Goal: Task Accomplishment & Management: Manage account settings

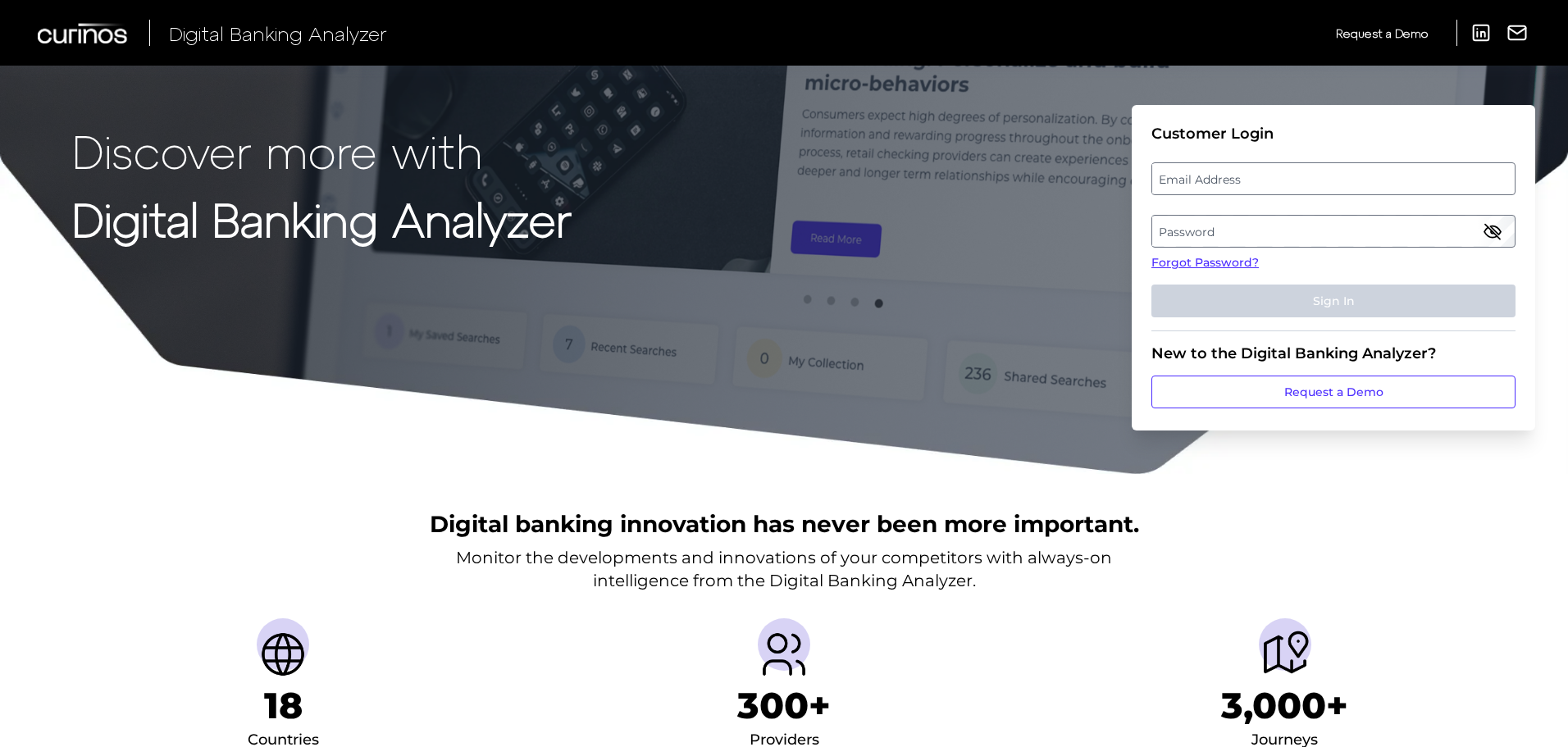
click at [1190, 172] on label "Email Address" at bounding box center [1332, 179] width 362 height 30
click at [1190, 172] on input "email" at bounding box center [1334, 178] width 365 height 33
type input "[PERSON_NAME][EMAIL_ADDRESS][DOMAIN_NAME]"
click at [1193, 228] on label "Password" at bounding box center [1332, 232] width 362 height 30
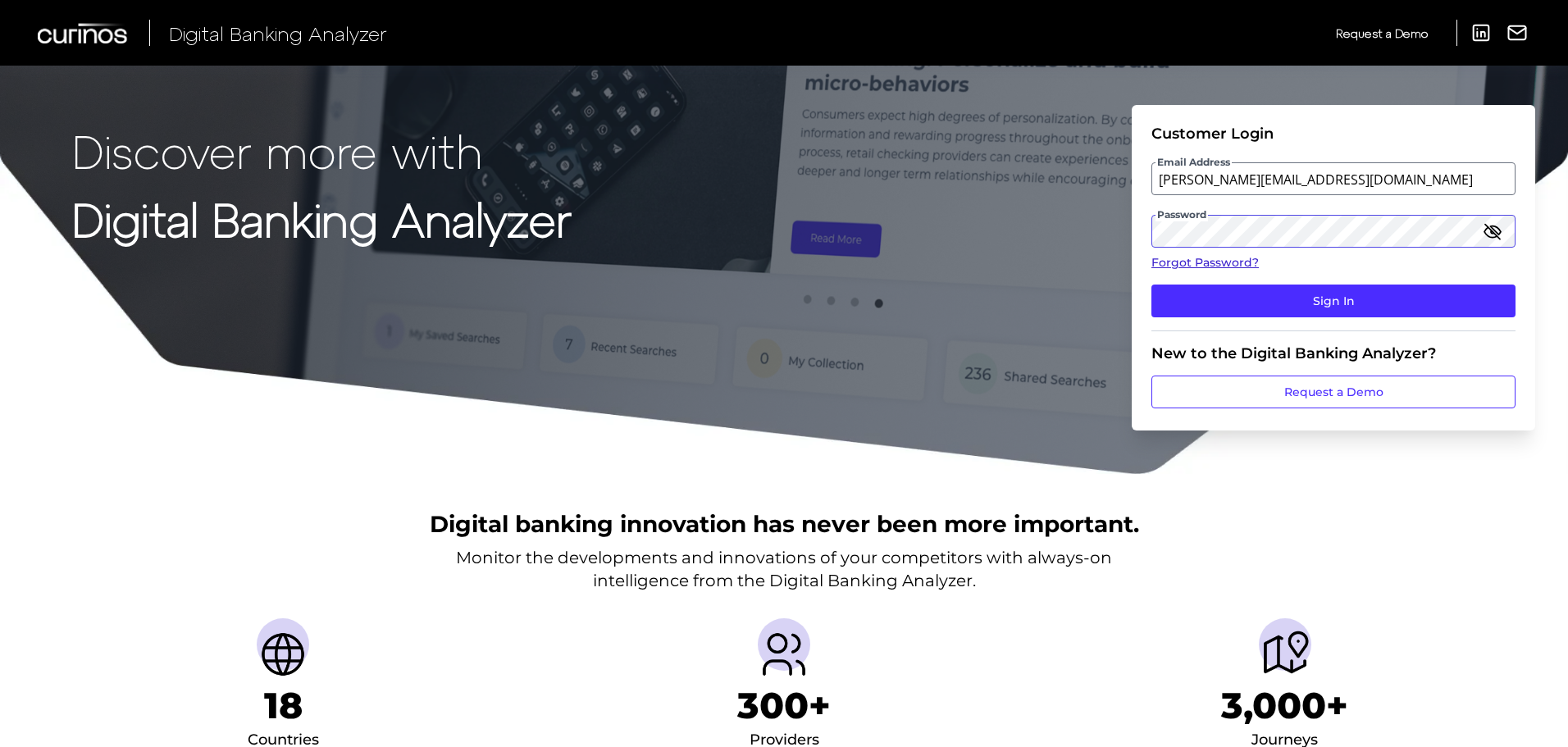
click at [1152, 284] on button "Sign In" at bounding box center [1334, 300] width 365 height 33
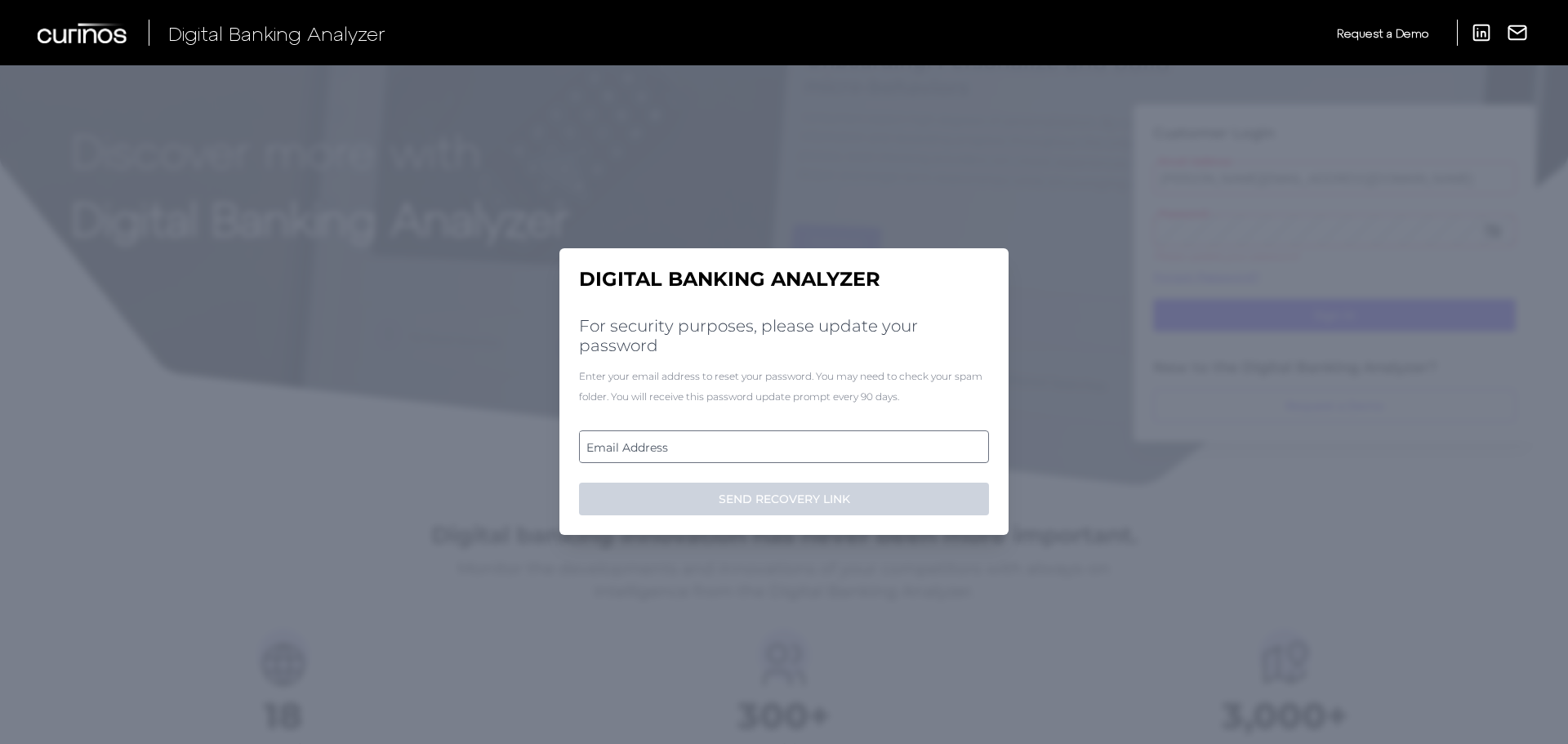
click at [624, 444] on label "Email Address" at bounding box center [783, 447] width 407 height 30
click at [624, 444] on input "email" at bounding box center [784, 446] width 410 height 33
drag, startPoint x: 606, startPoint y: 378, endPoint x: 970, endPoint y: 378, distance: 364.0
click at [970, 378] on div "Enter your email address to reset your password. You may need to check your spa…" at bounding box center [784, 386] width 410 height 40
click at [672, 440] on label "Email Address" at bounding box center [783, 447] width 407 height 30
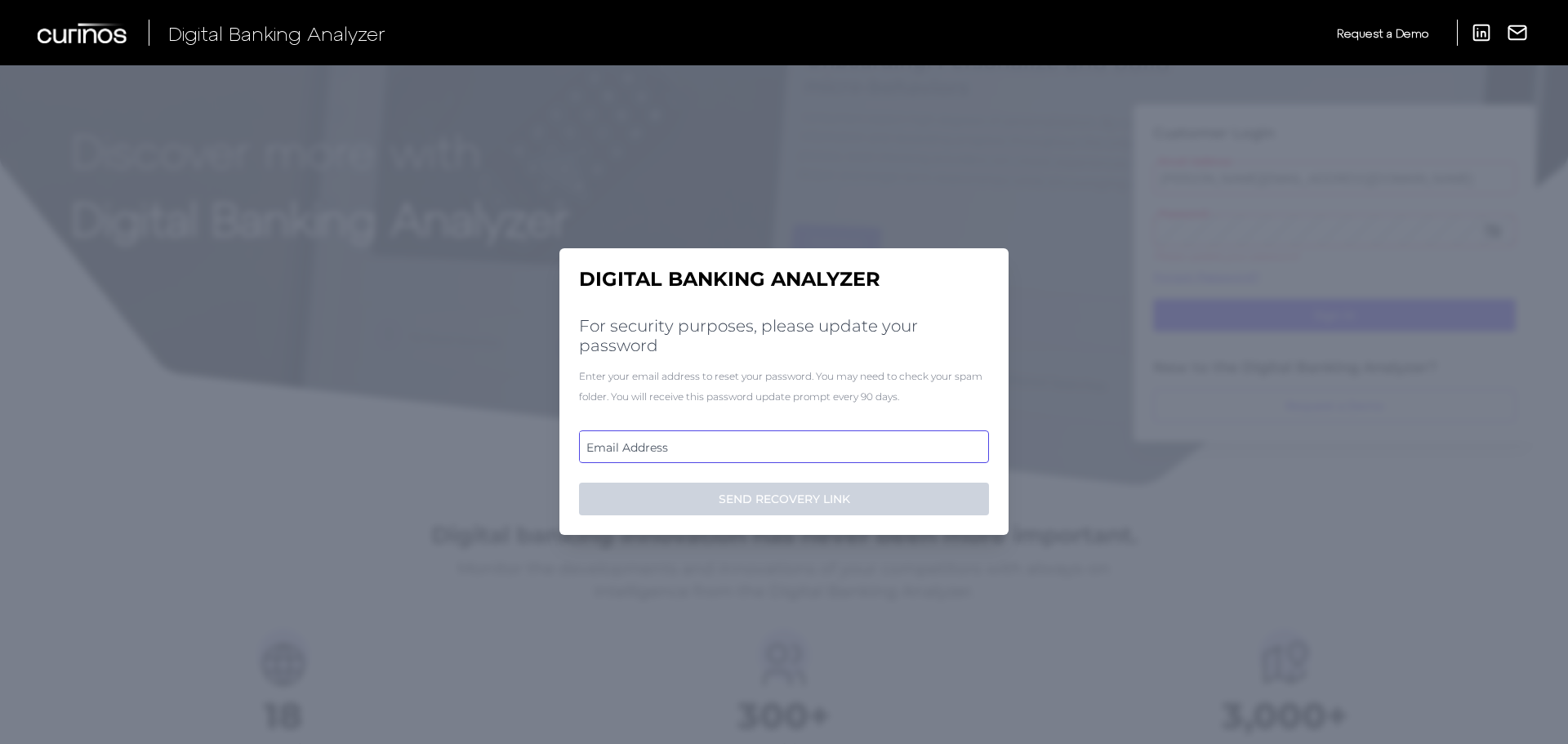
click at [672, 440] on input "email" at bounding box center [784, 446] width 410 height 33
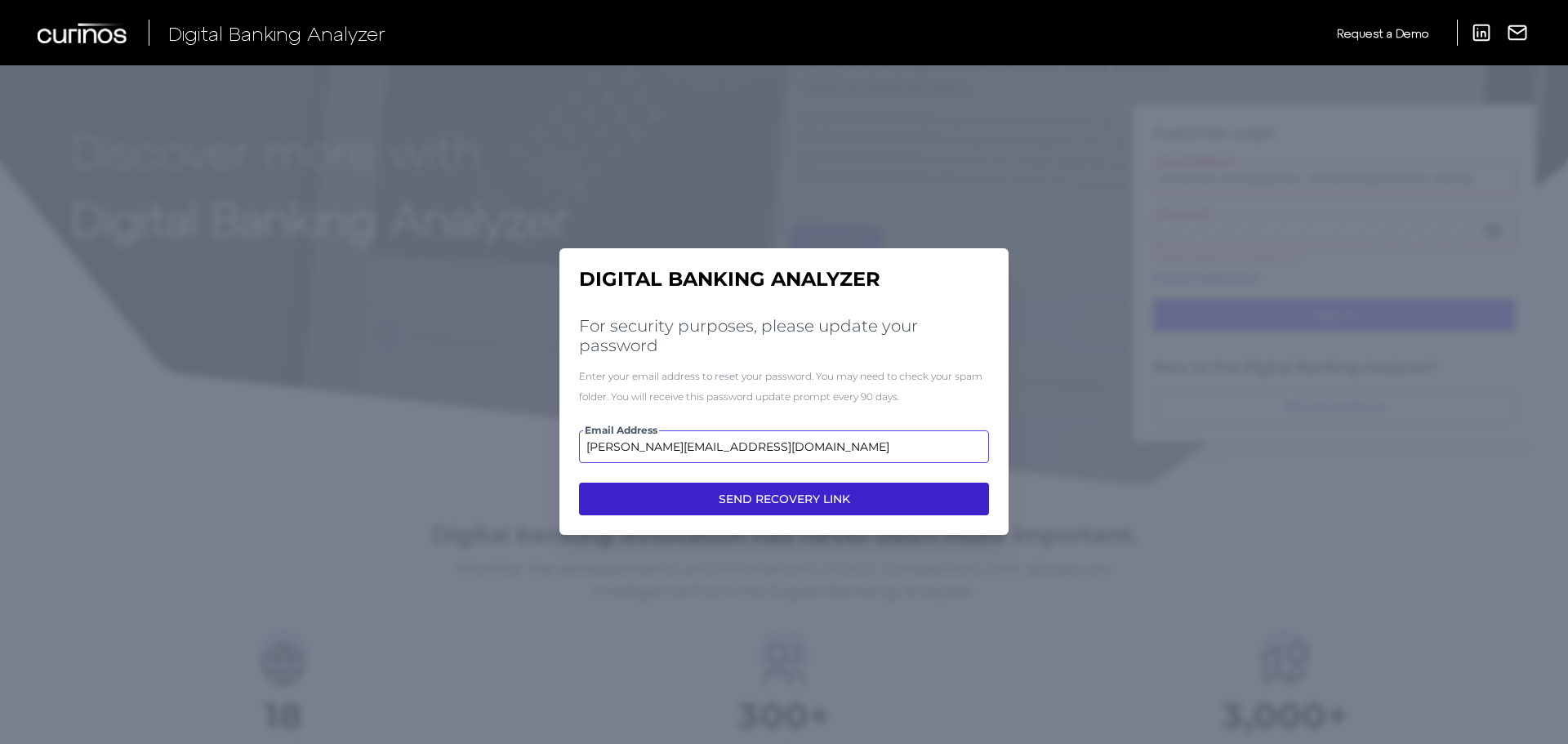
type input "raymond.white@td.com"
click at [748, 497] on button "SEND RECOVERY LINK" at bounding box center [784, 498] width 410 height 33
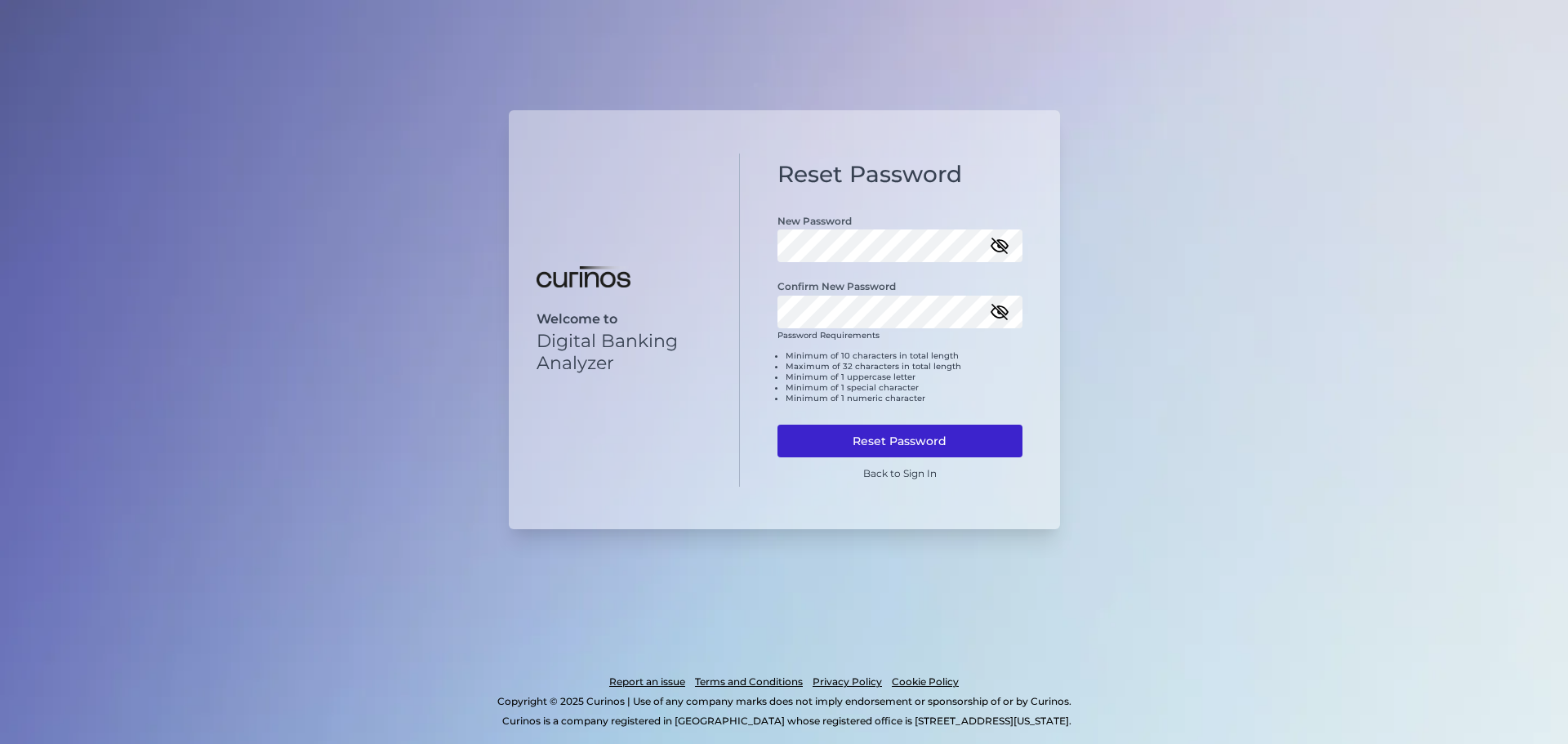
click at [852, 444] on button "Reset Password" at bounding box center [899, 441] width 245 height 33
click at [938, 437] on button "Reset Password" at bounding box center [899, 441] width 245 height 33
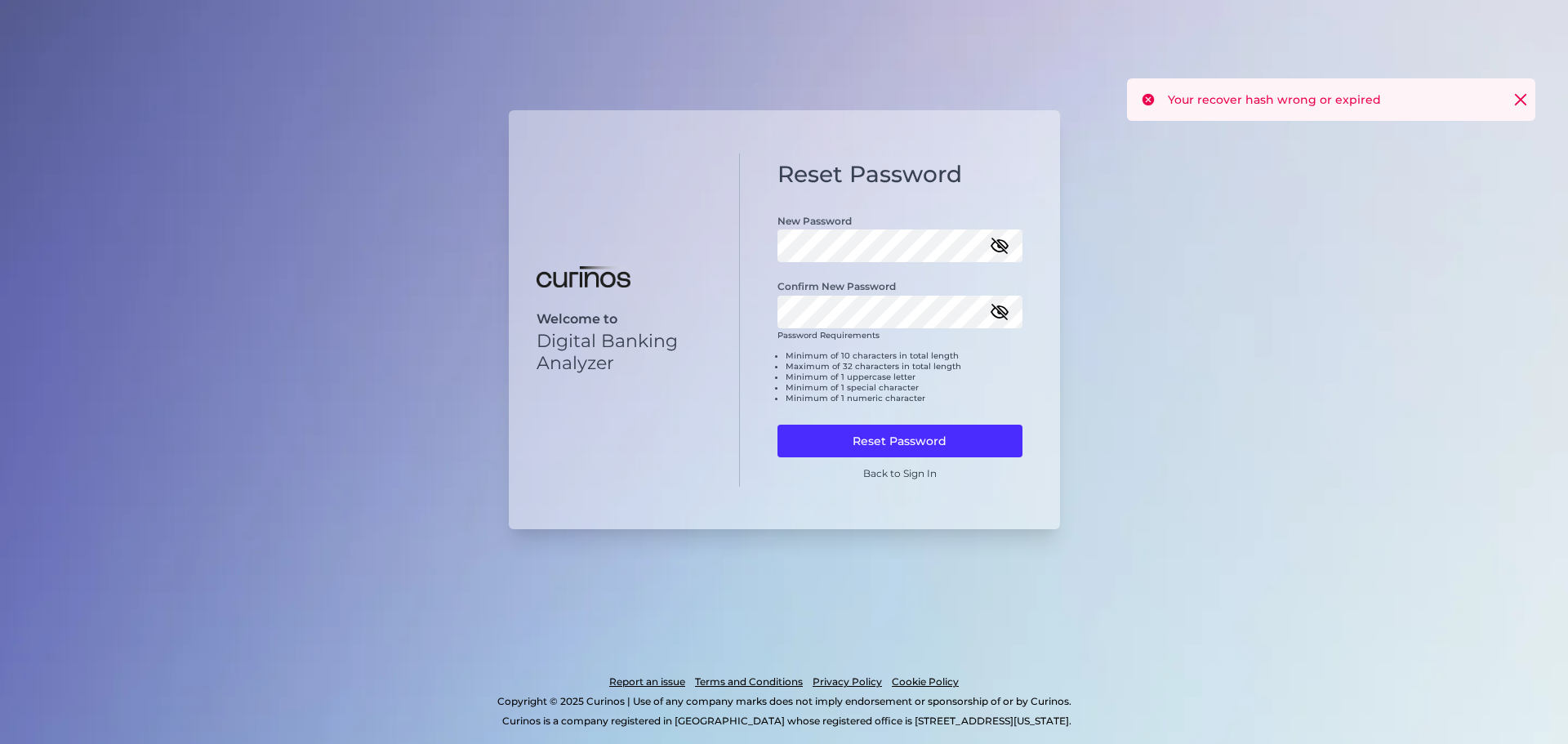
click at [996, 250] on icon "button" at bounding box center [1000, 246] width 20 height 20
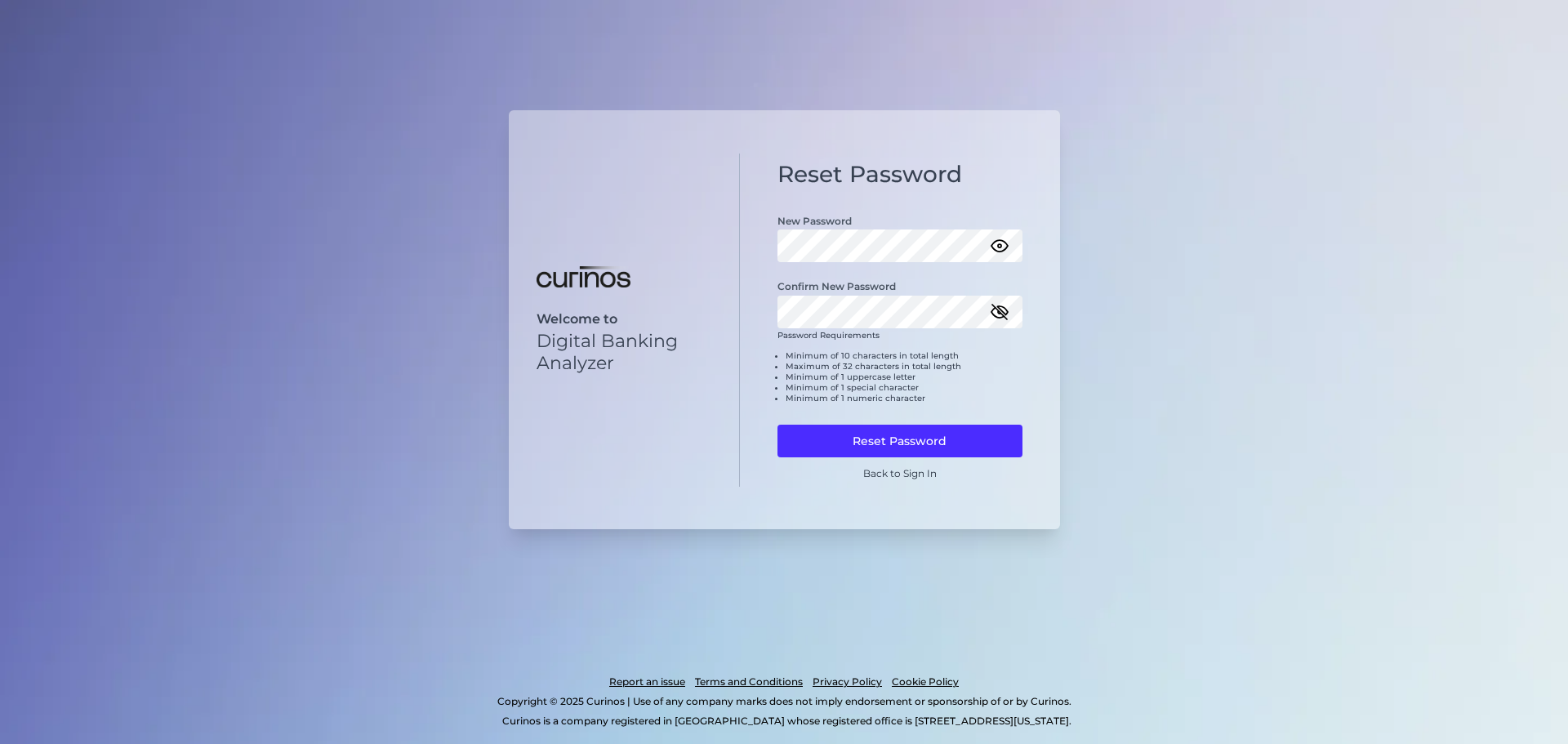
click at [996, 315] on icon "button" at bounding box center [1000, 312] width 20 height 20
click at [862, 444] on button "Reset Password" at bounding box center [899, 441] width 245 height 33
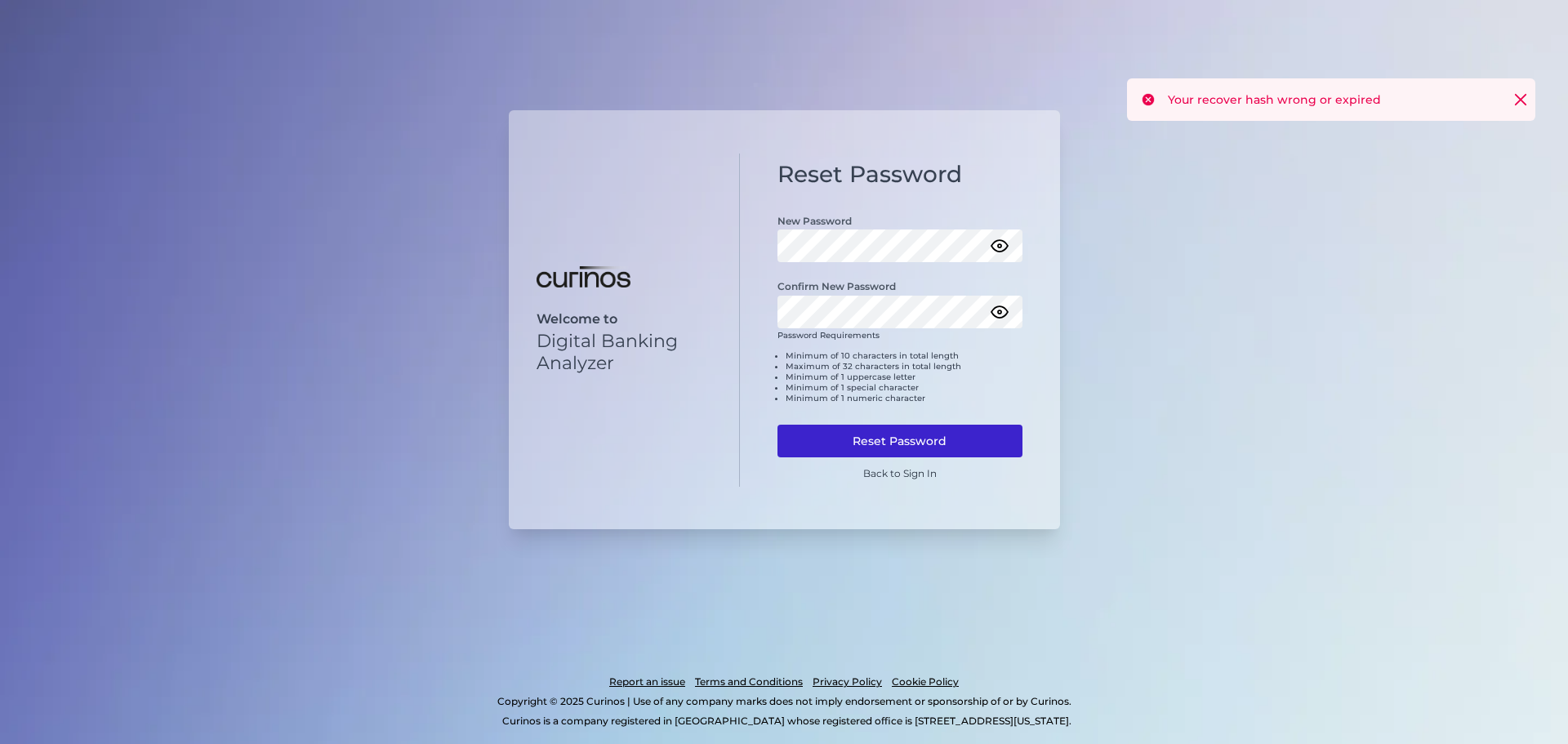
click at [864, 444] on button "Reset Password" at bounding box center [899, 441] width 245 height 33
click at [727, 243] on div "Welcome to Digital Banking Analyzer Reset Password New Password Confirm New Pas…" at bounding box center [784, 320] width 551 height 419
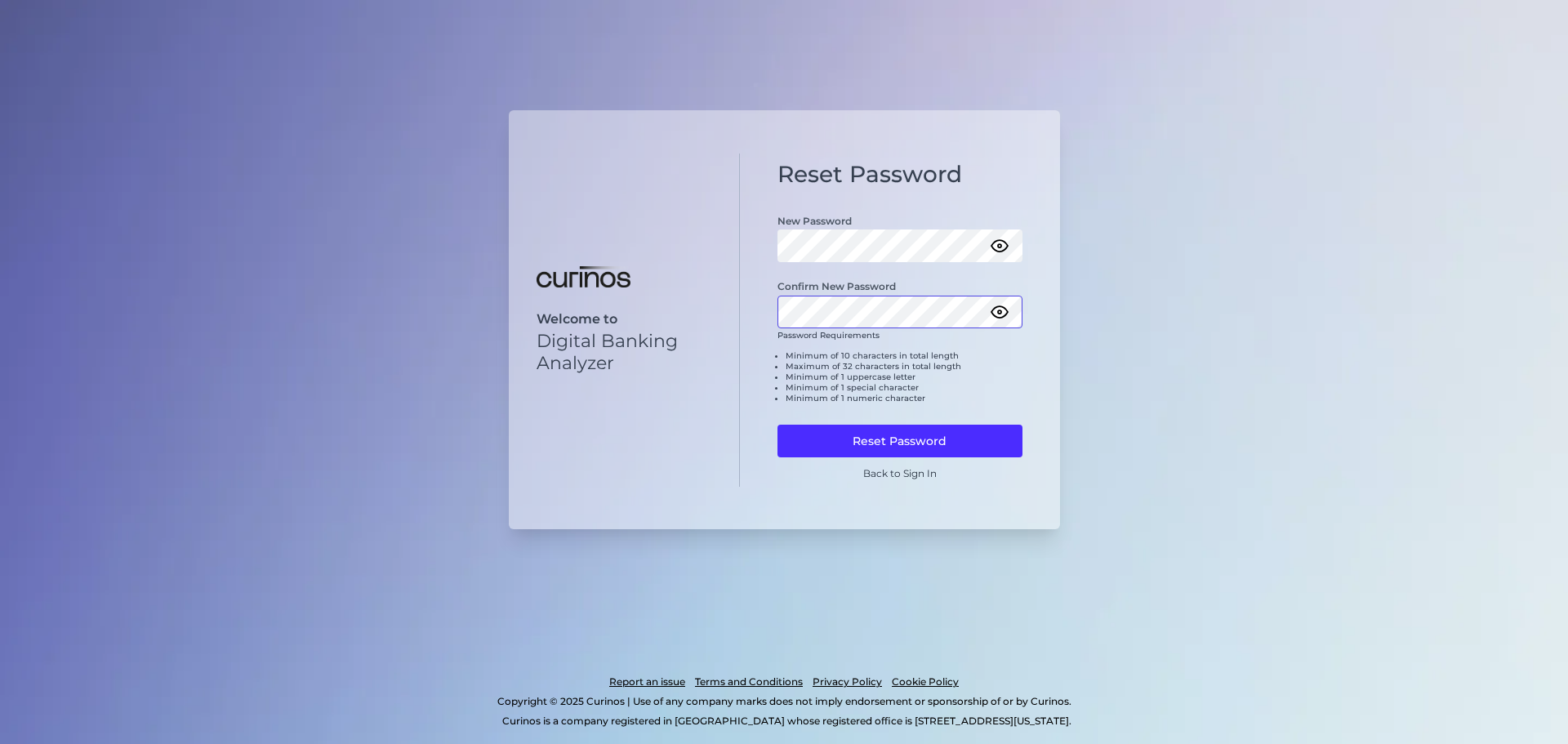
click at [721, 348] on div "Welcome to Digital Banking Analyzer Reset Password New Password Confirm New Pas…" at bounding box center [784, 320] width 551 height 419
click at [777, 425] on button "Reset Password" at bounding box center [899, 441] width 245 height 33
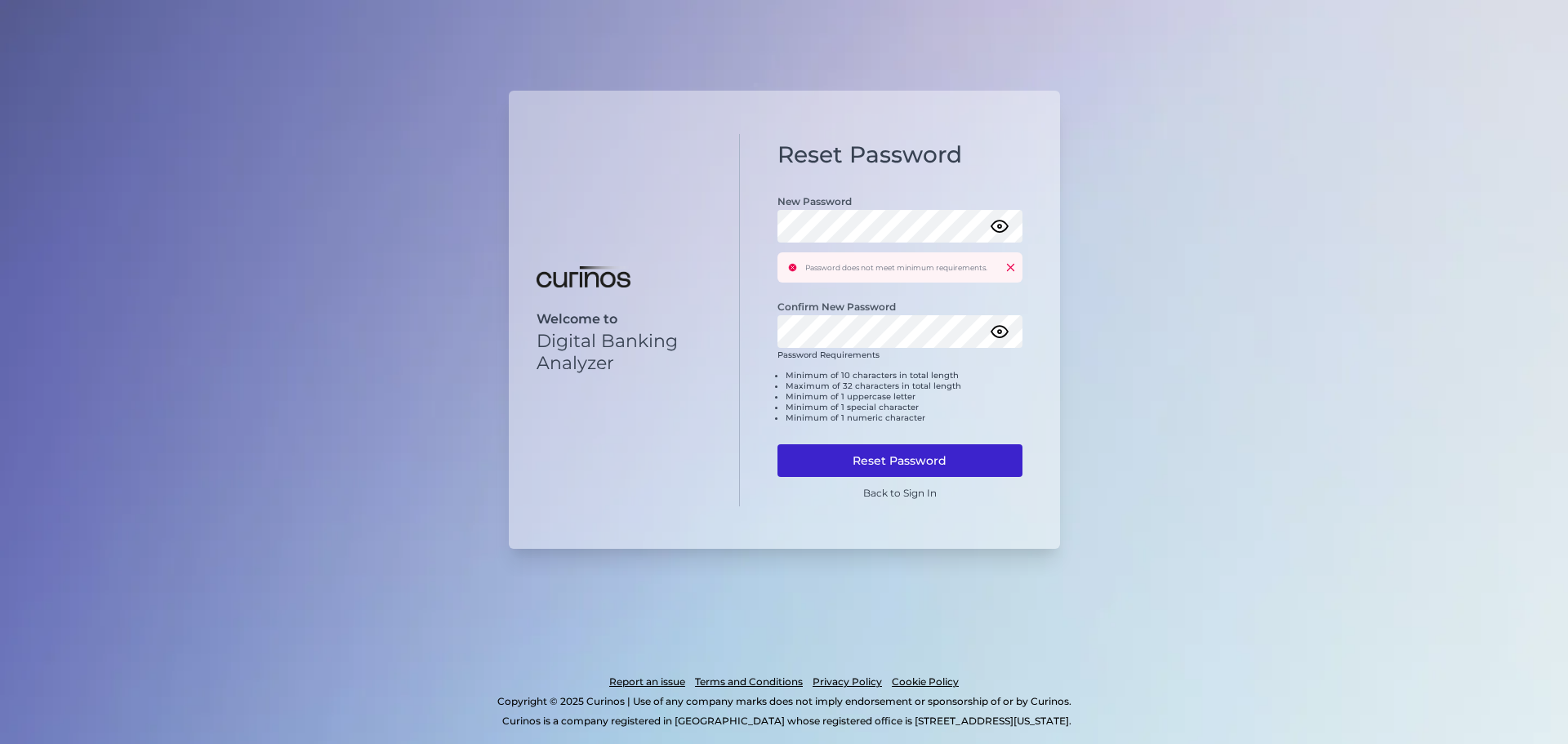
click at [886, 469] on button "Reset Password" at bounding box center [899, 460] width 245 height 33
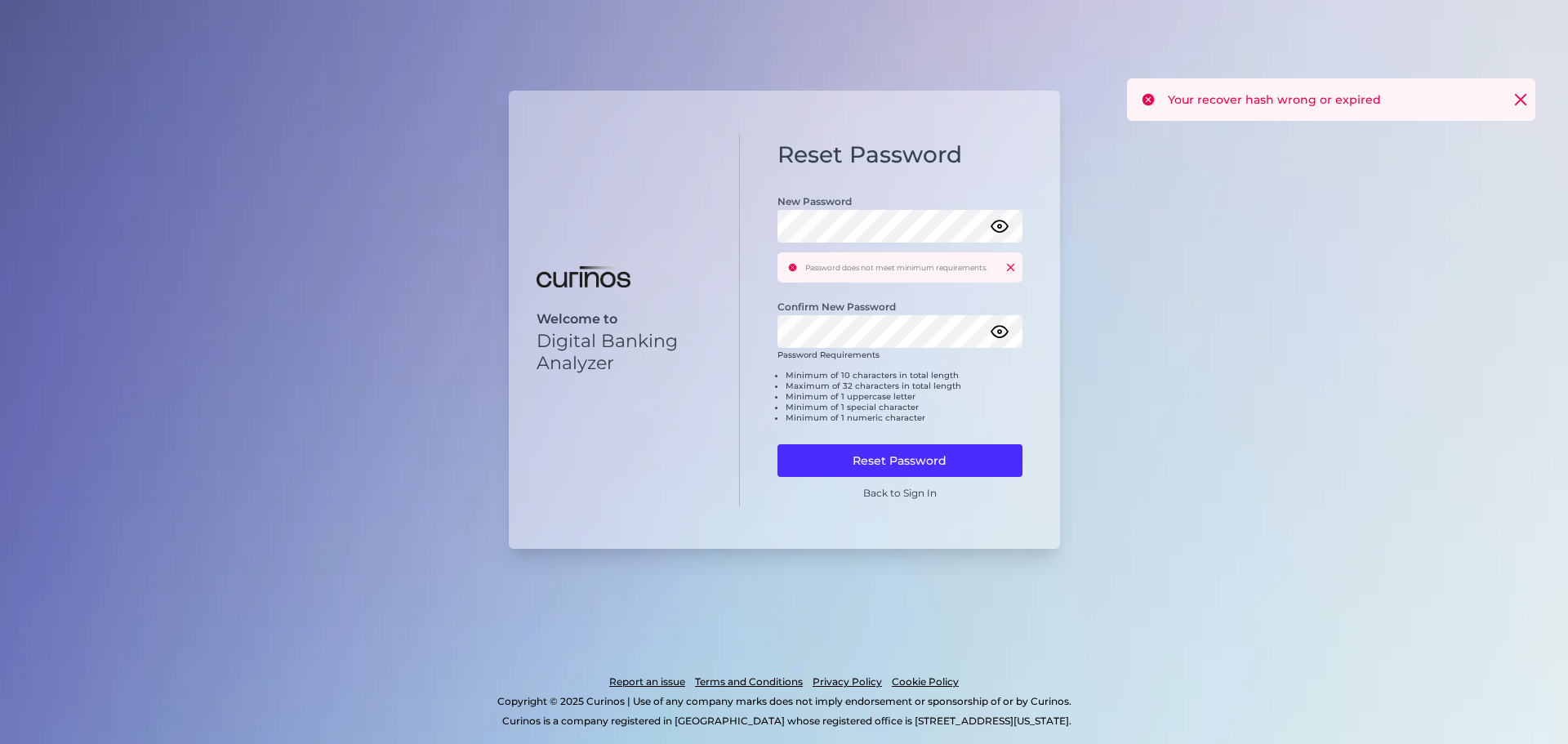
click at [1518, 104] on icon at bounding box center [1521, 100] width 17 height 17
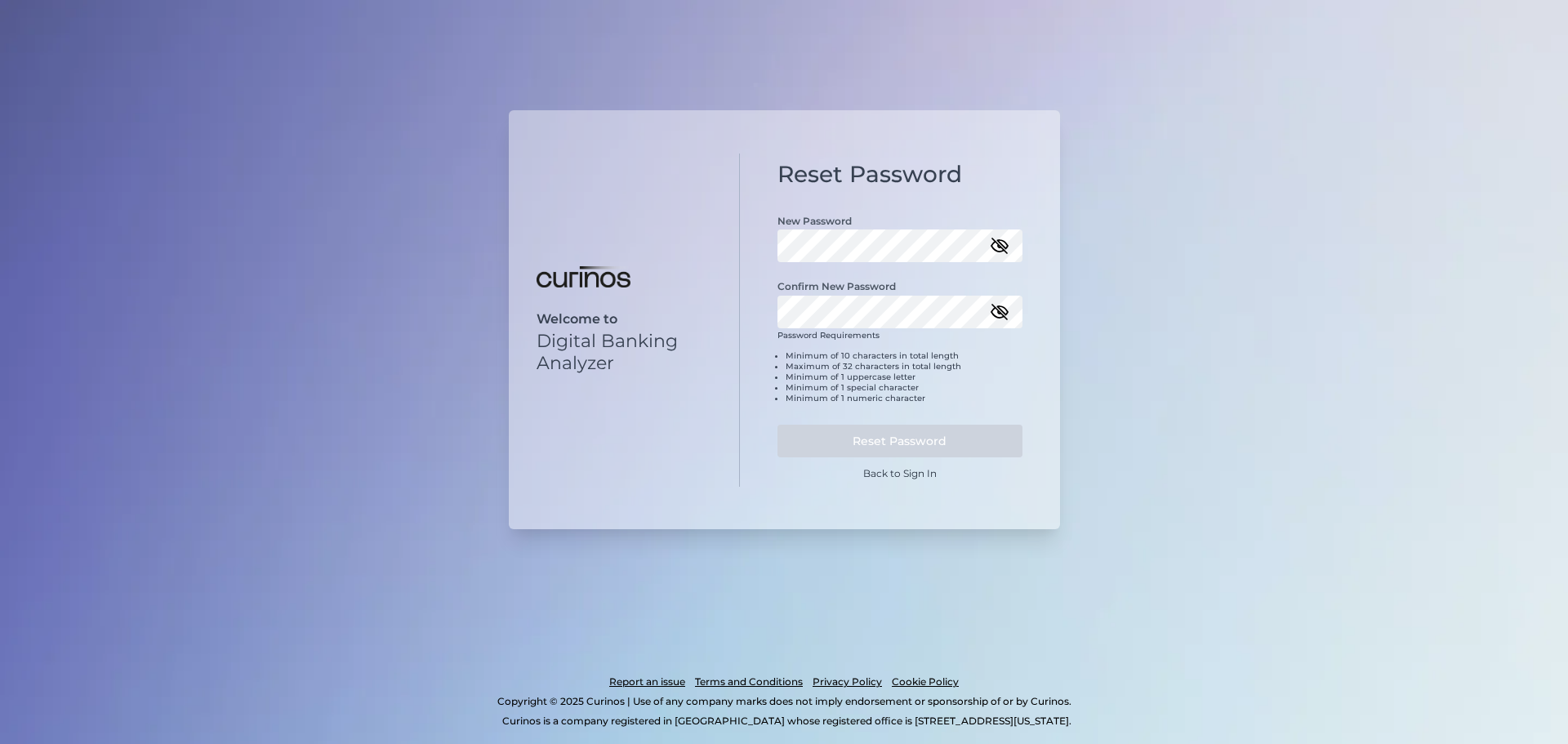
click at [991, 242] on icon "button" at bounding box center [1000, 246] width 20 height 20
click at [997, 242] on icon "button" at bounding box center [1000, 246] width 20 height 20
click at [994, 249] on icon "button" at bounding box center [1000, 246] width 20 height 20
click at [995, 314] on icon "button" at bounding box center [1000, 312] width 20 height 20
click at [777, 425] on button "Reset Password" at bounding box center [899, 441] width 245 height 33
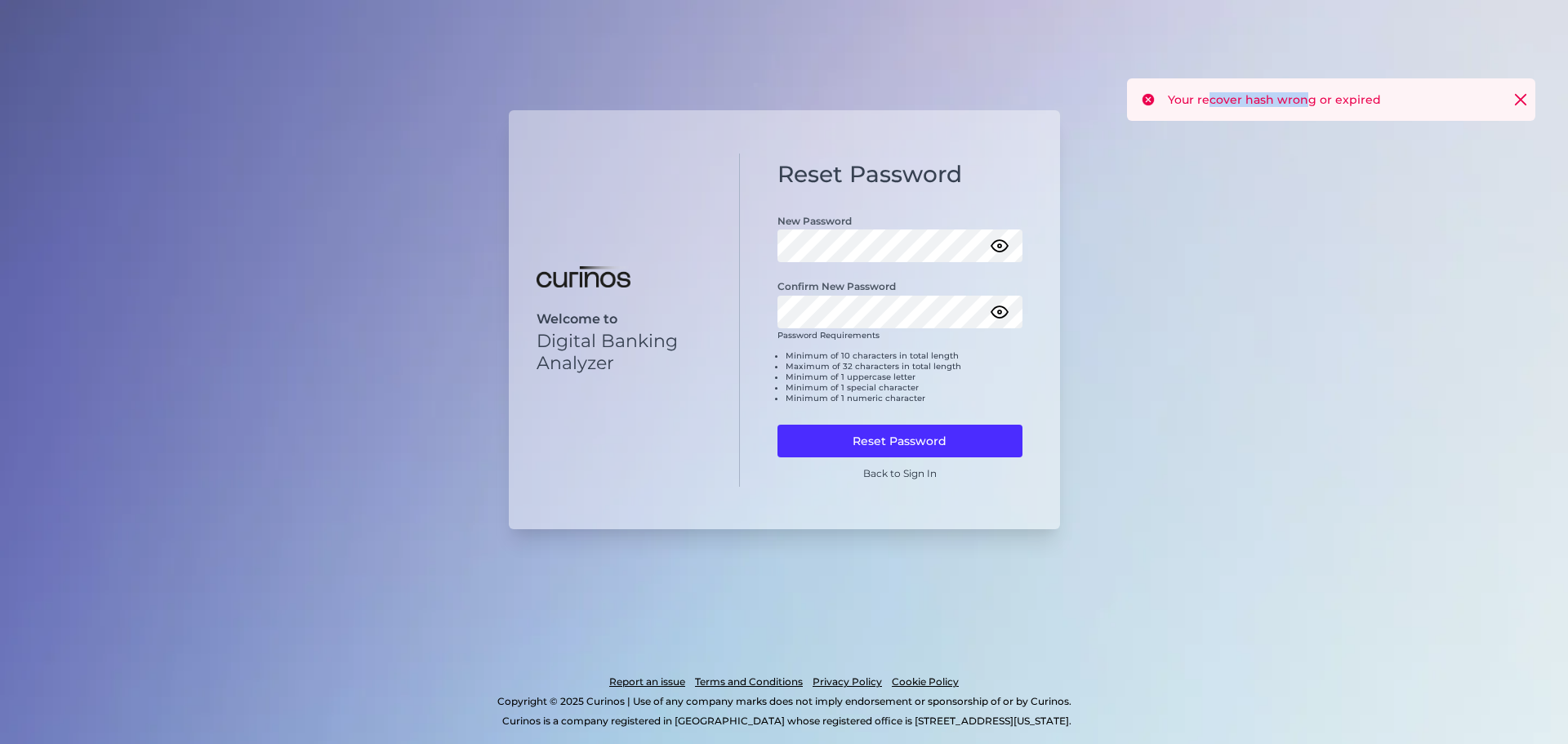
drag, startPoint x: 1210, startPoint y: 100, endPoint x: 1307, endPoint y: 95, distance: 97.1
click at [1307, 95] on div "Your recover hash wrong or expired" at bounding box center [1331, 99] width 408 height 42
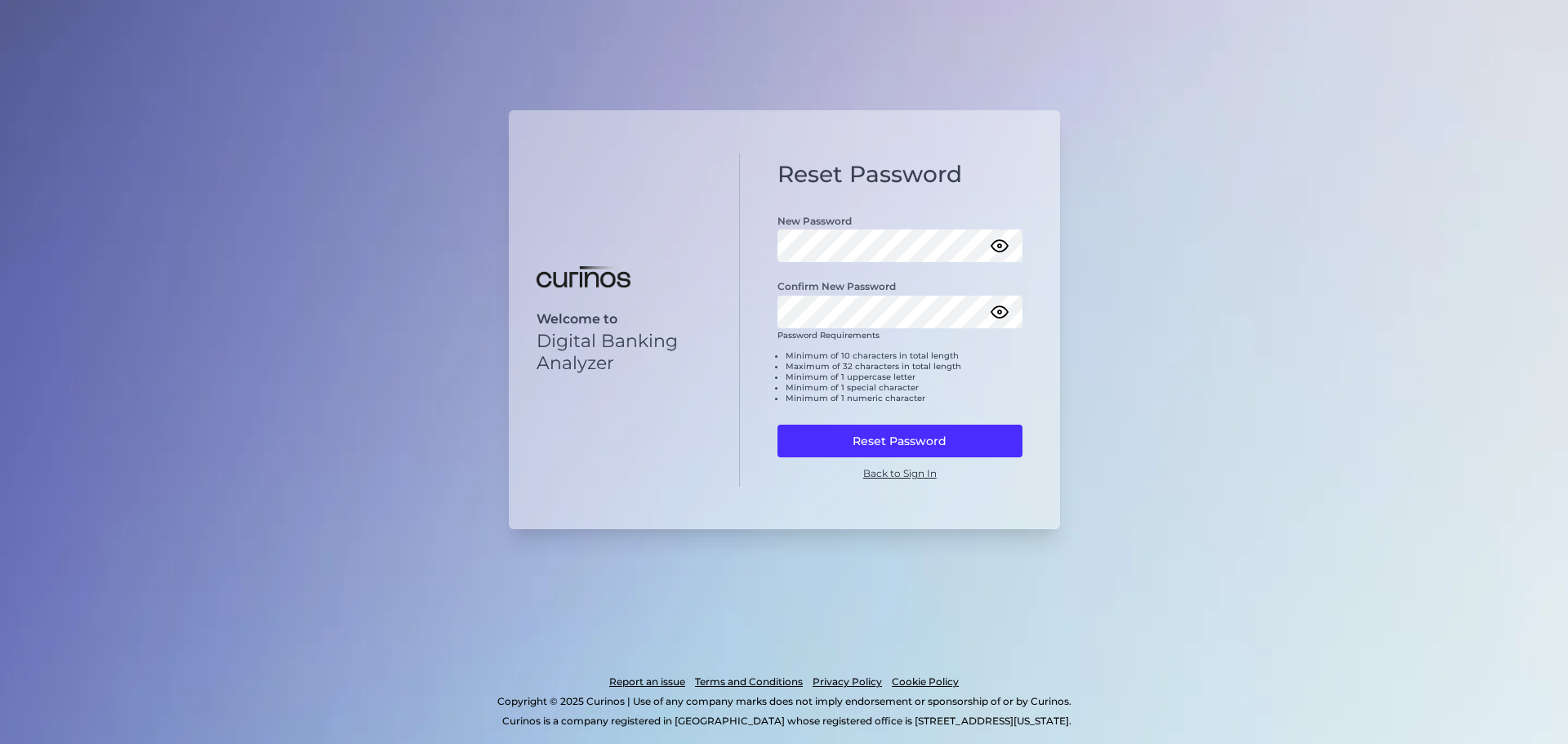
click at [903, 473] on link "Back to Sign In" at bounding box center [899, 474] width 74 height 12
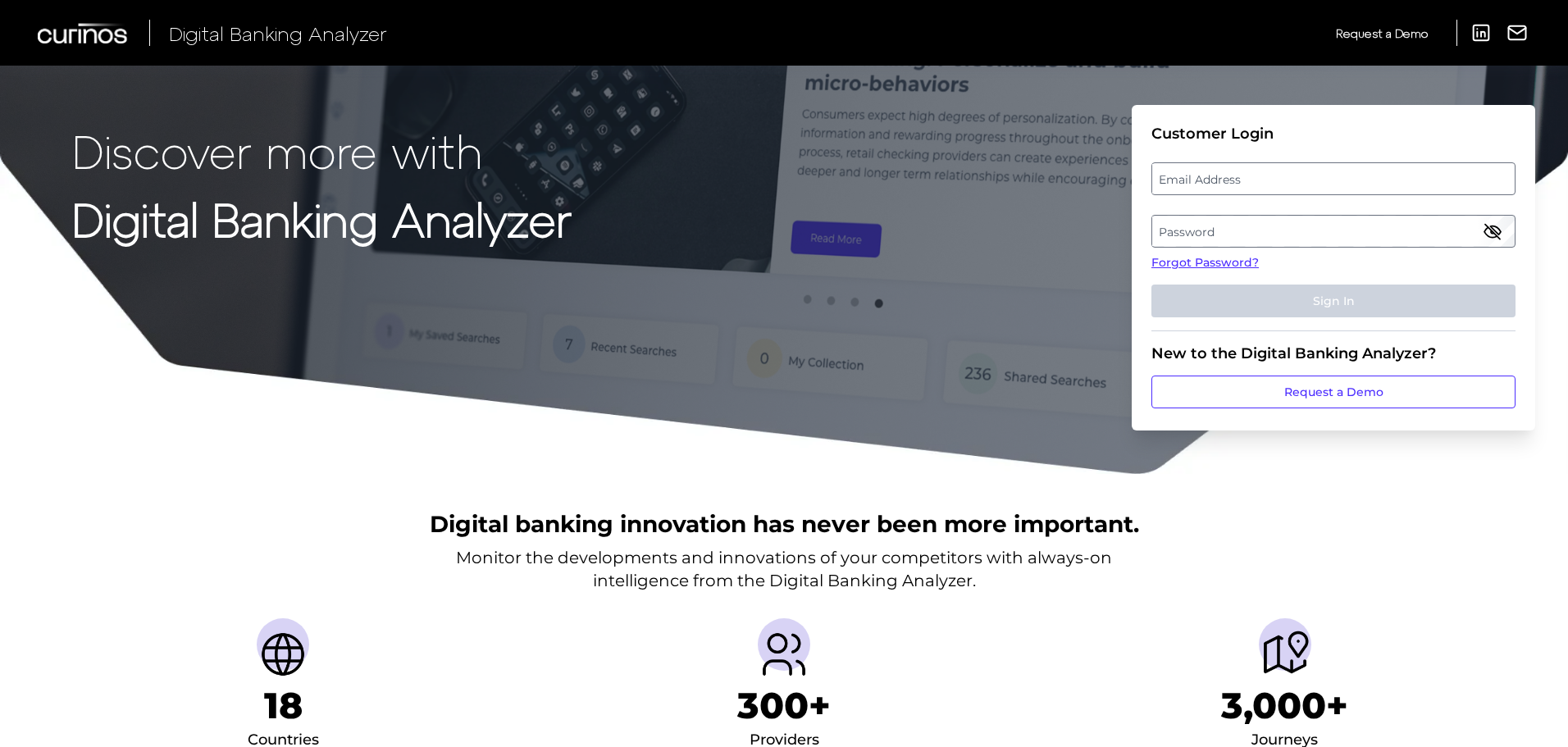
click at [1200, 180] on label "Email Address" at bounding box center [1332, 179] width 362 height 30
click at [1200, 180] on input "email" at bounding box center [1334, 178] width 365 height 33
type input "raymond.white@td.com"
click at [1219, 225] on label "Password" at bounding box center [1332, 232] width 362 height 30
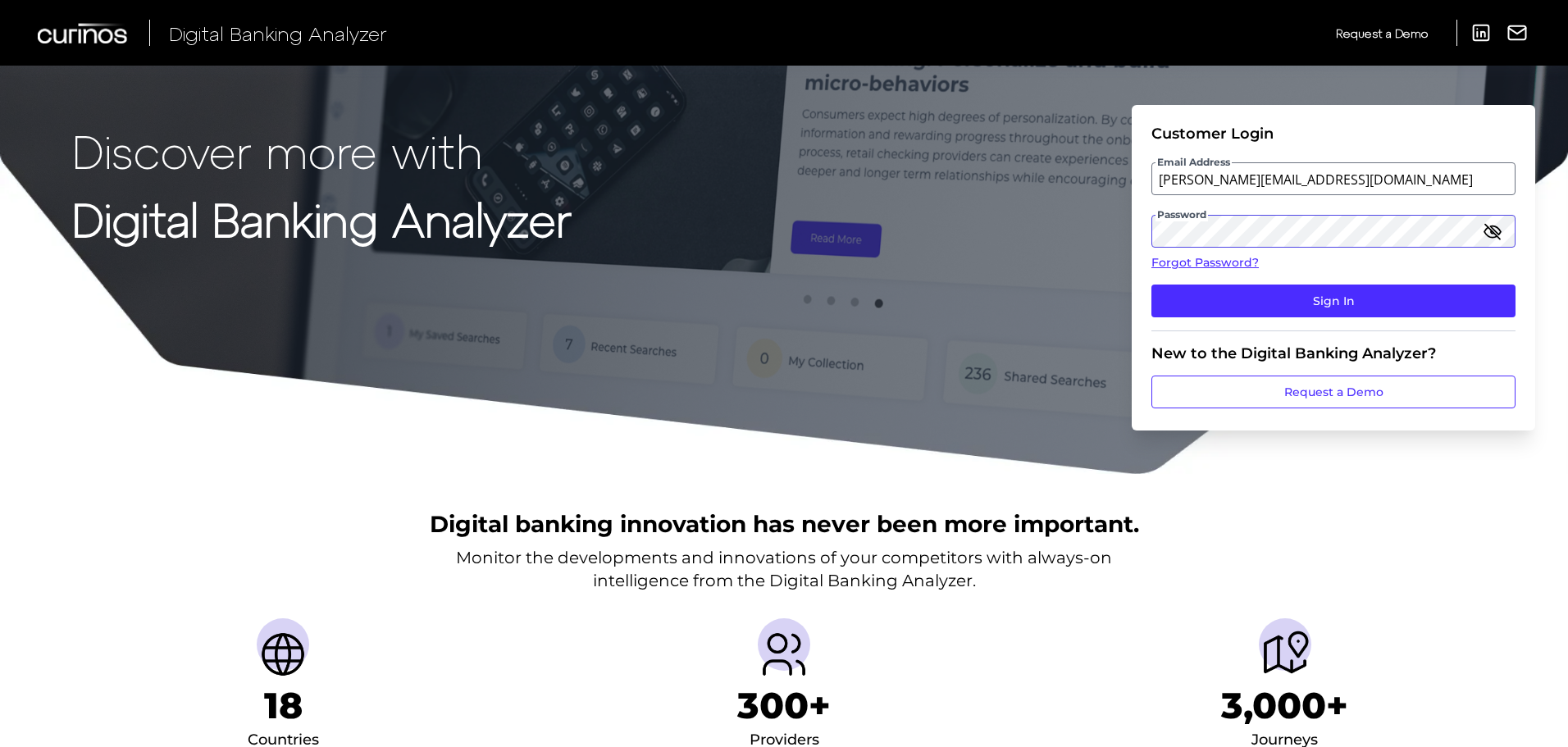
click at [1152, 284] on button "Sign In" at bounding box center [1334, 300] width 365 height 33
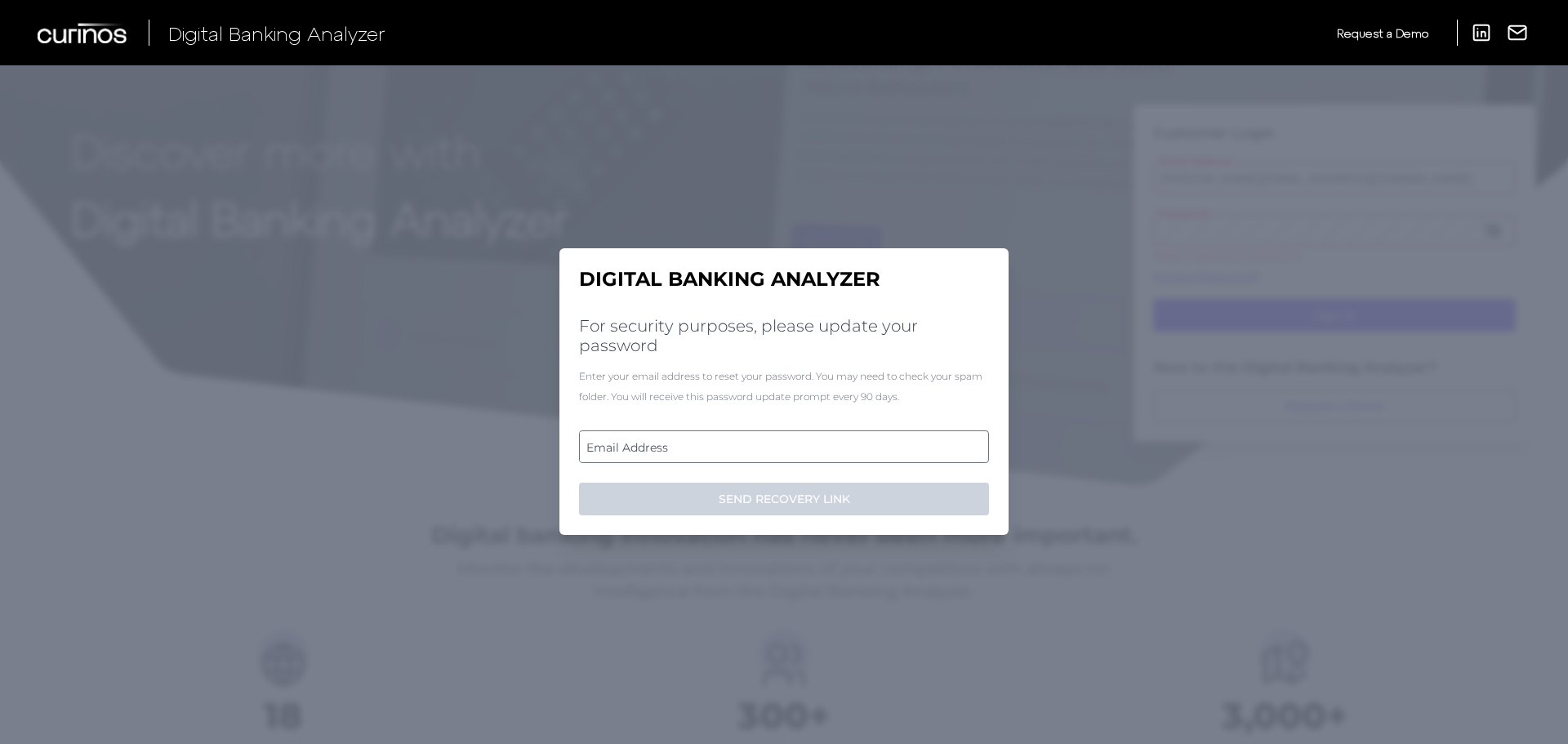
click at [801, 444] on label "Email Address" at bounding box center [783, 447] width 407 height 30
click at [801, 444] on input "email" at bounding box center [784, 446] width 410 height 33
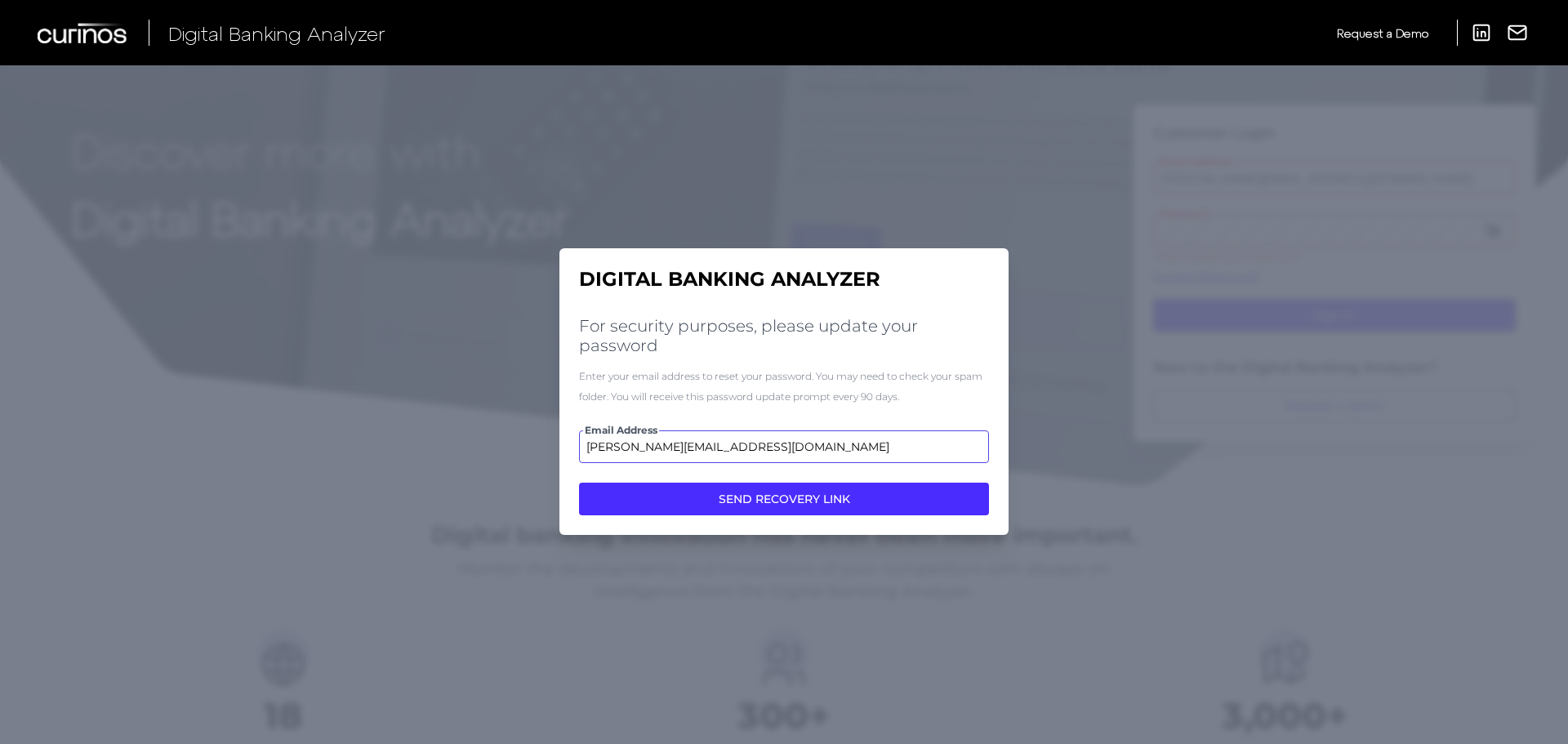
type input "raymond.white@td.com"
click at [579, 483] on button "SEND RECOVERY LINK" at bounding box center [784, 498] width 410 height 33
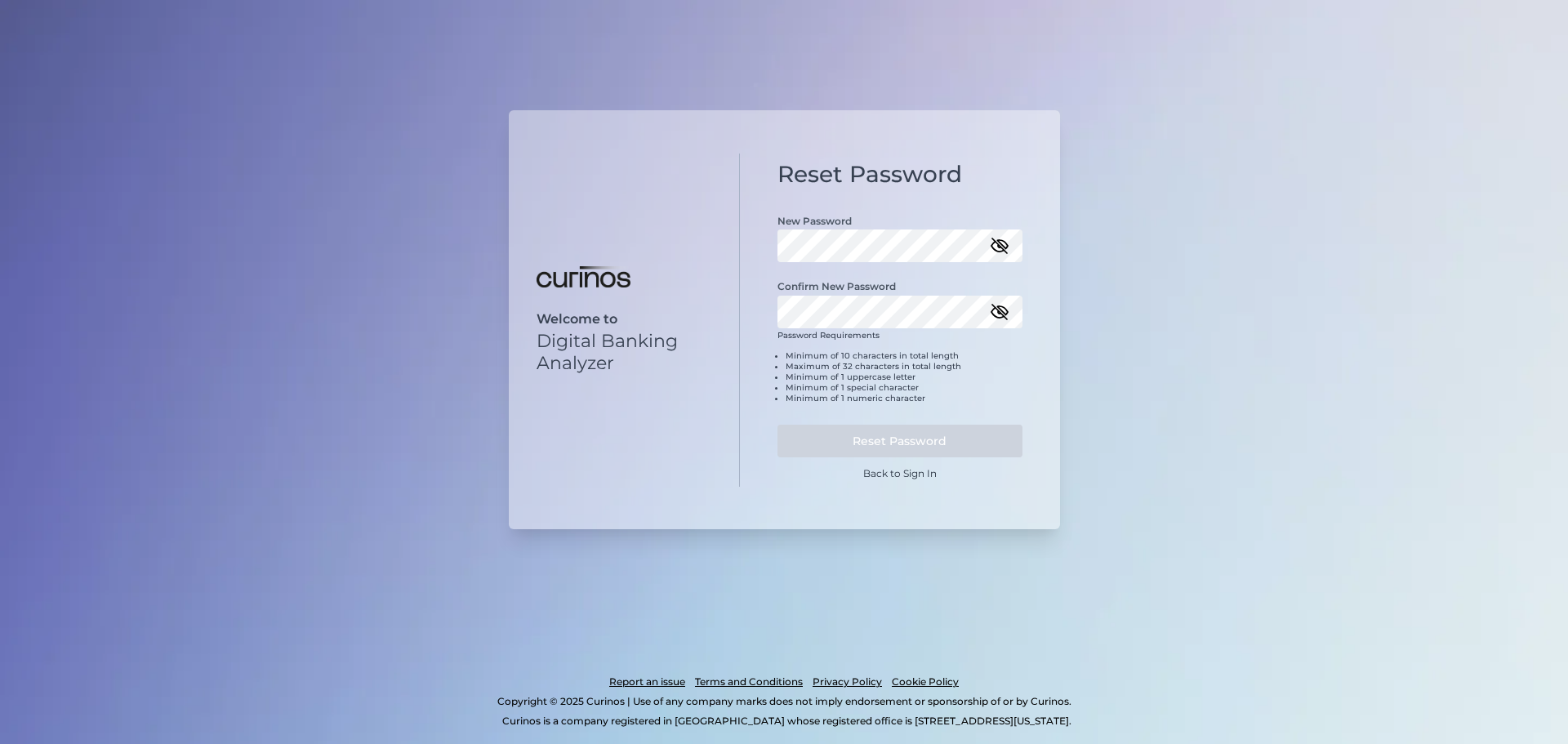
click at [998, 248] on icon "button" at bounding box center [999, 246] width 15 height 15
click at [1000, 314] on icon "button" at bounding box center [999, 312] width 15 height 15
click at [777, 425] on button "Reset Password" at bounding box center [899, 441] width 245 height 33
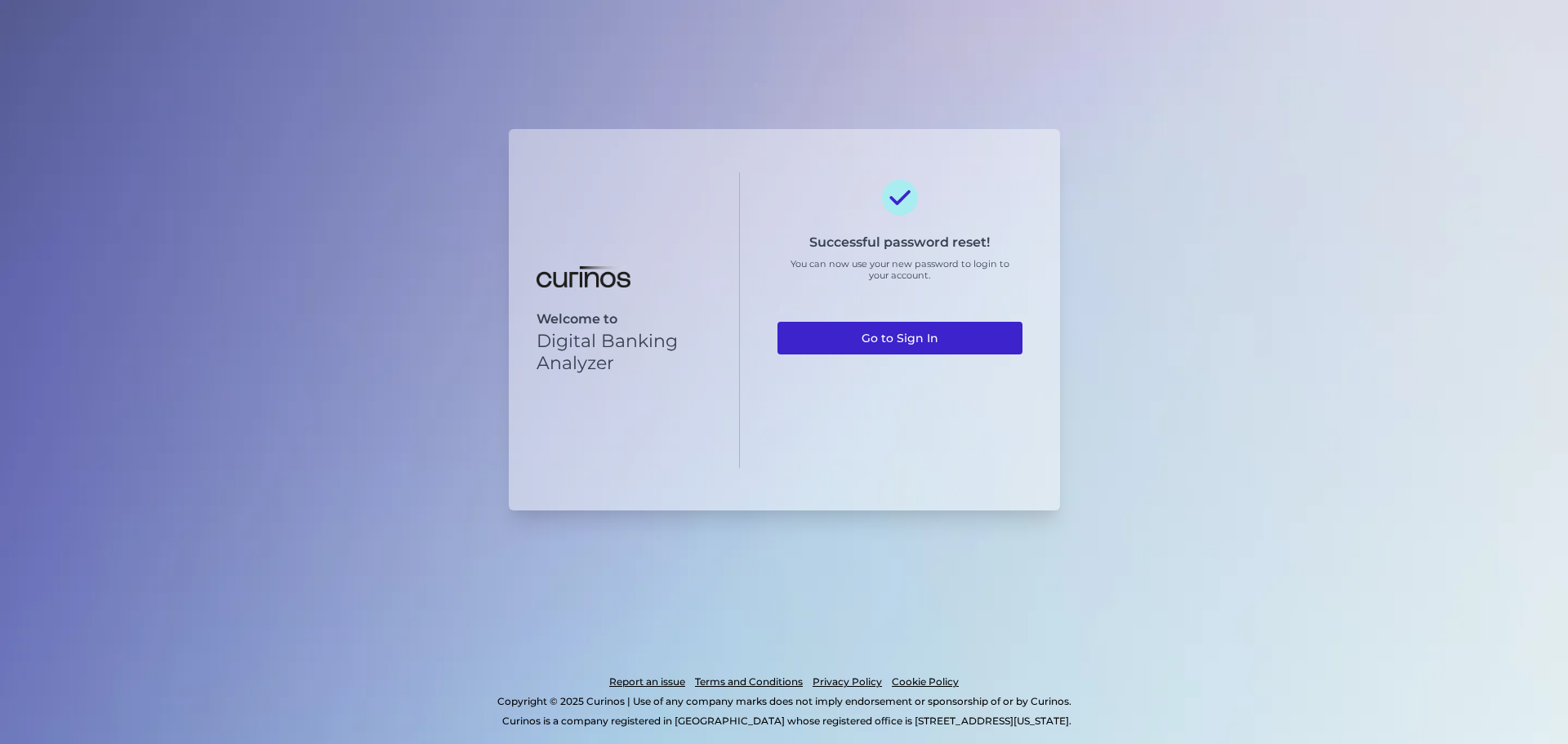
click at [871, 335] on link "Go to Sign In" at bounding box center [899, 337] width 245 height 33
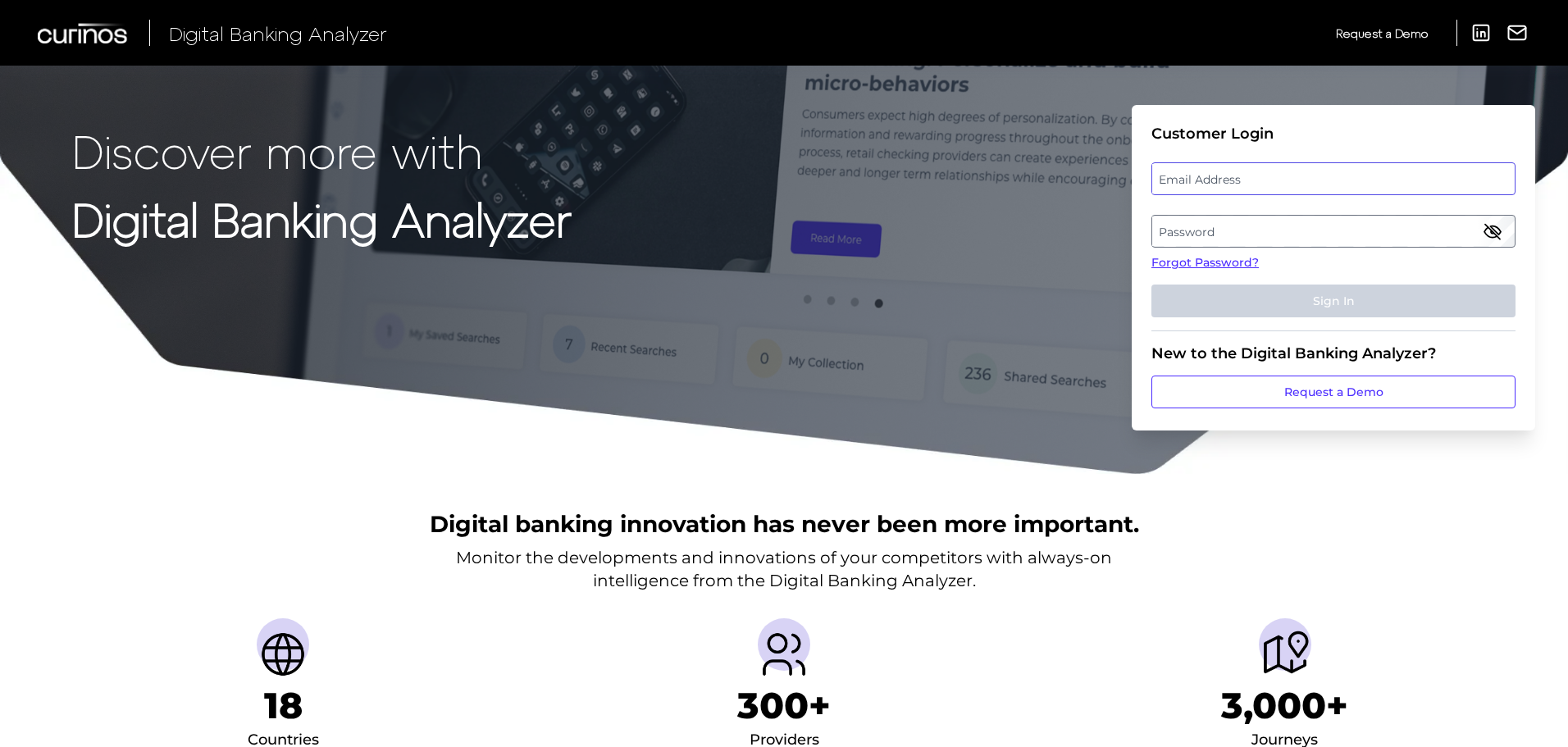
drag, startPoint x: 1202, startPoint y: 192, endPoint x: 1197, endPoint y: 183, distance: 10.3
click at [1200, 185] on div "Email Address" at bounding box center [1334, 178] width 365 height 33
click at [1197, 183] on label "Email Address" at bounding box center [1332, 179] width 362 height 30
click at [1197, 183] on input "email" at bounding box center [1334, 178] width 365 height 33
type input "r"
